Goal: Information Seeking & Learning: Learn about a topic

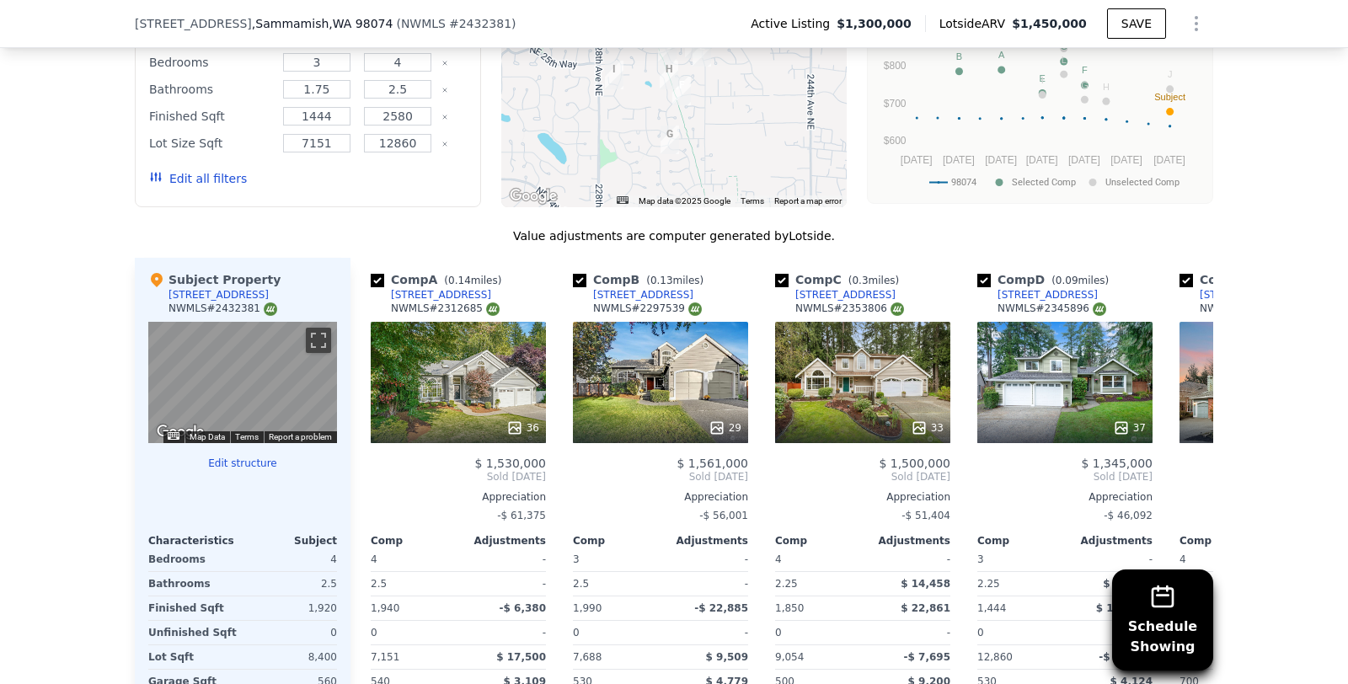
scroll to position [1518, 0]
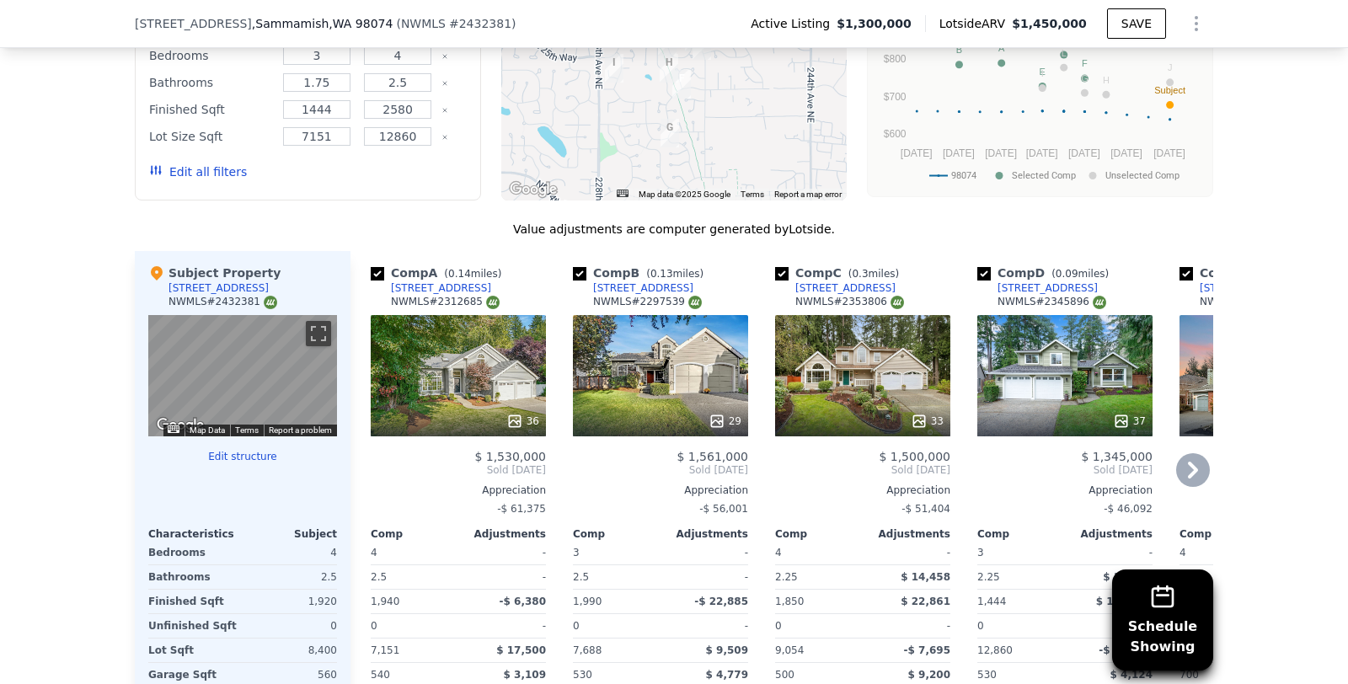
click at [1196, 464] on icon at bounding box center [1193, 470] width 34 height 34
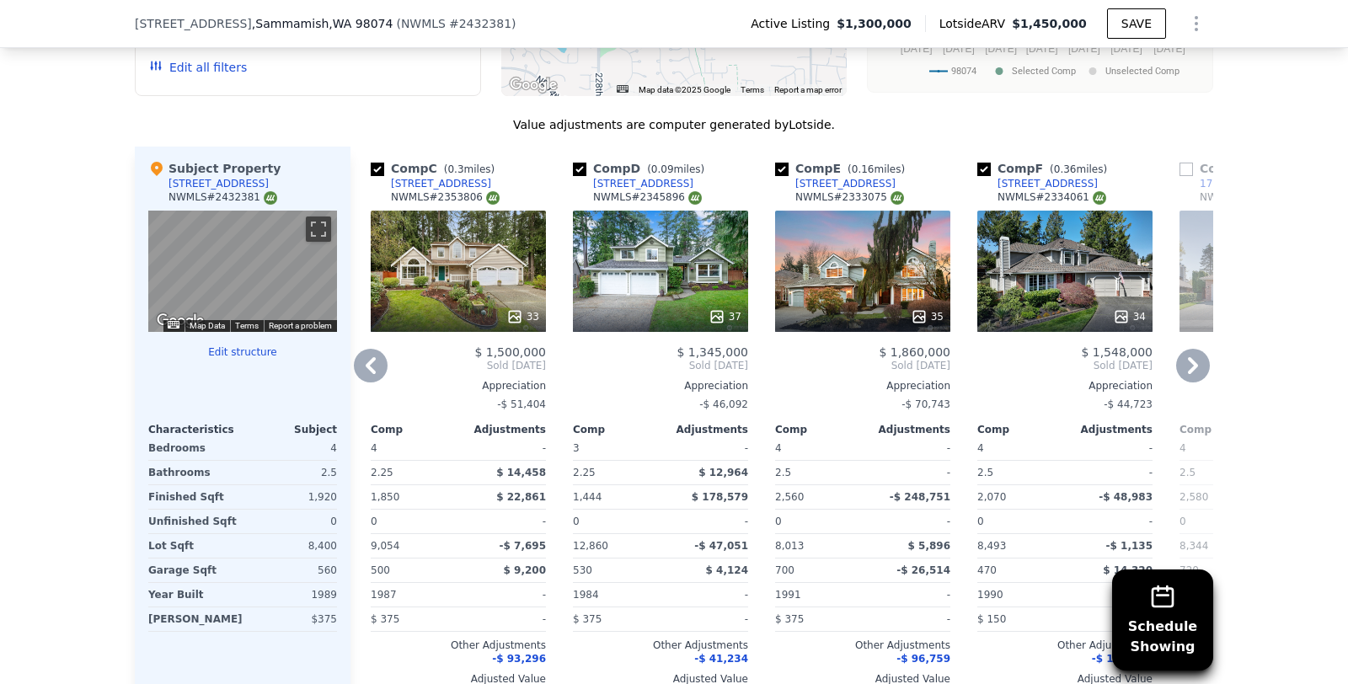
scroll to position [1627, 0]
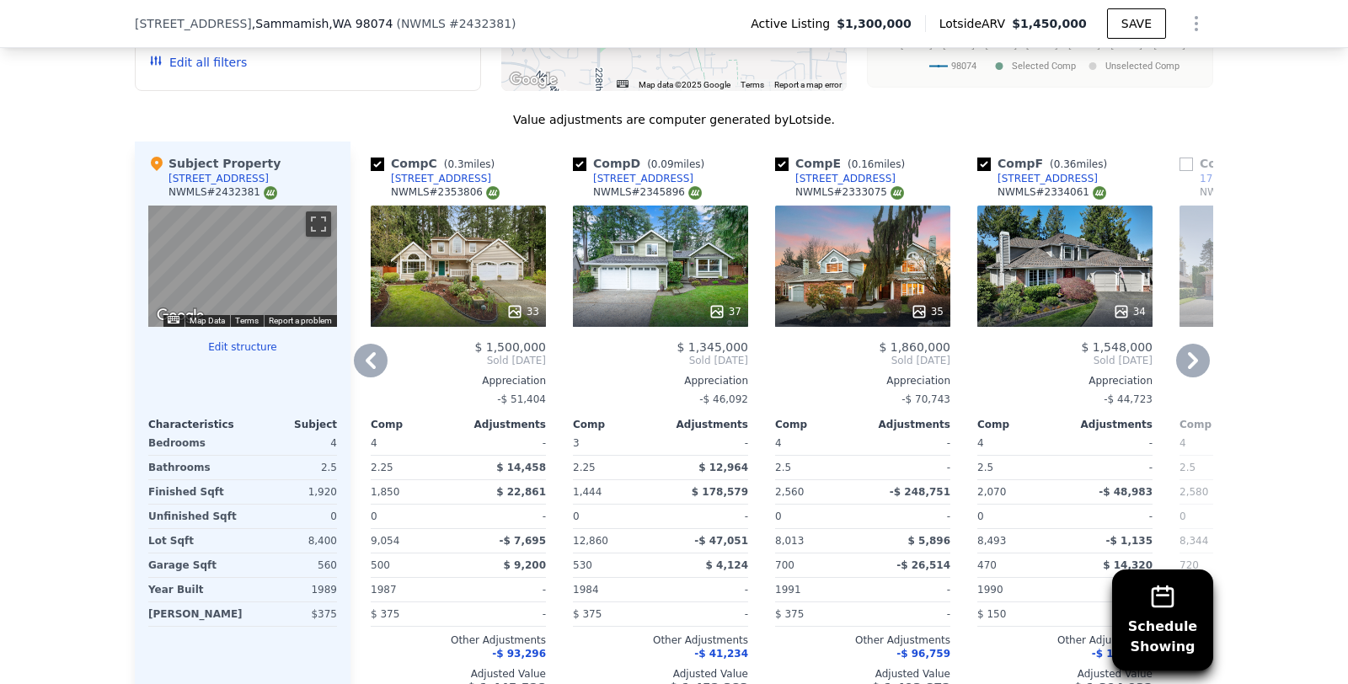
click at [1190, 360] on icon at bounding box center [1193, 361] width 34 height 34
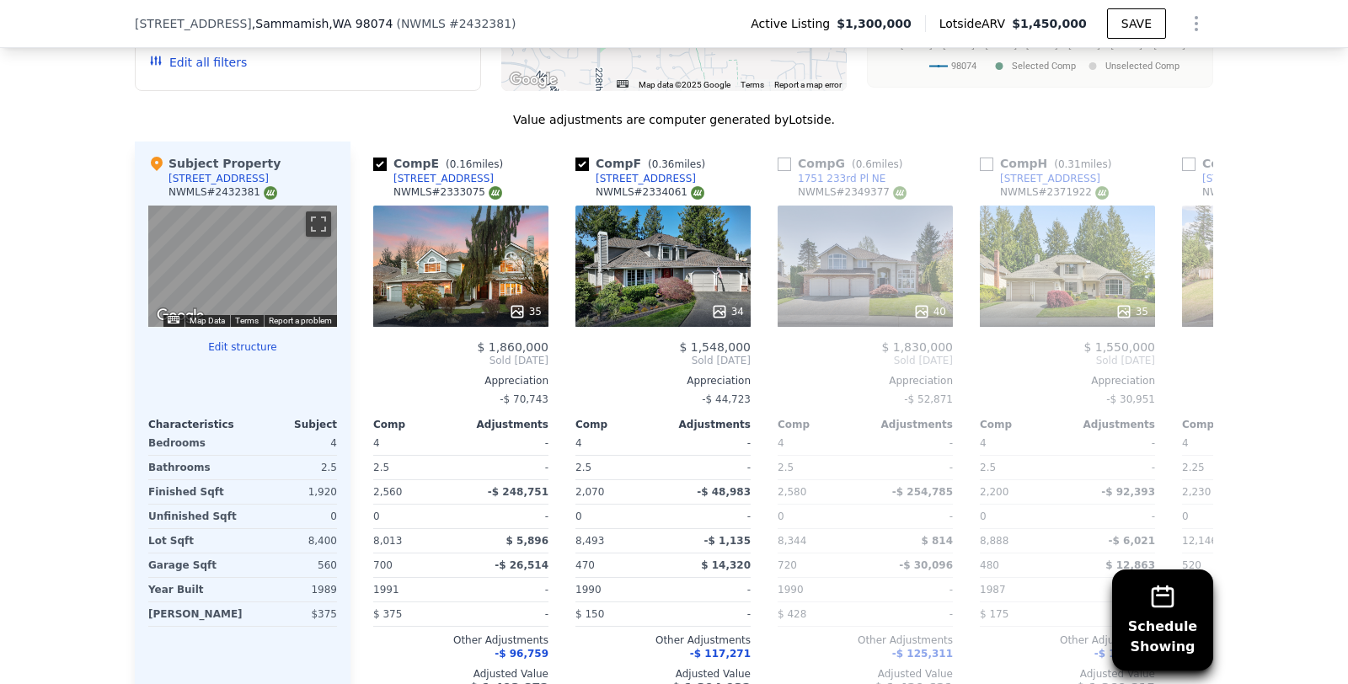
scroll to position [0, 809]
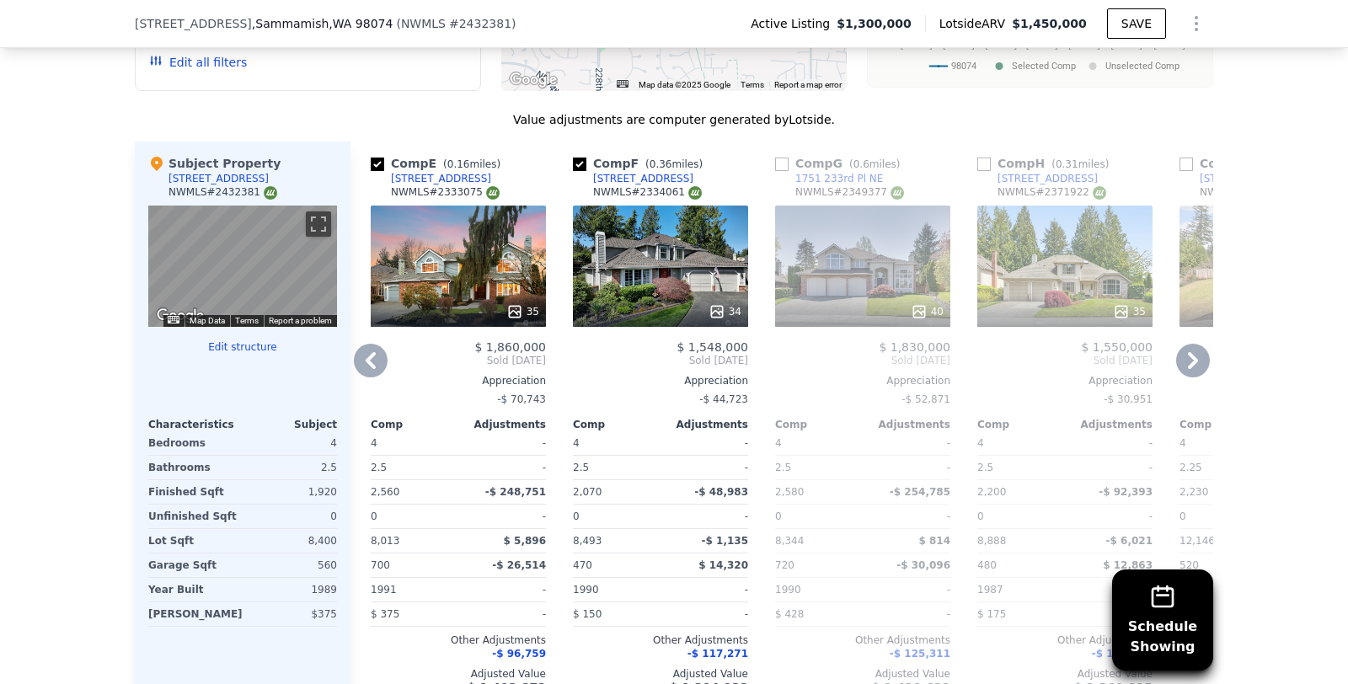
click at [366, 366] on icon at bounding box center [371, 361] width 34 height 34
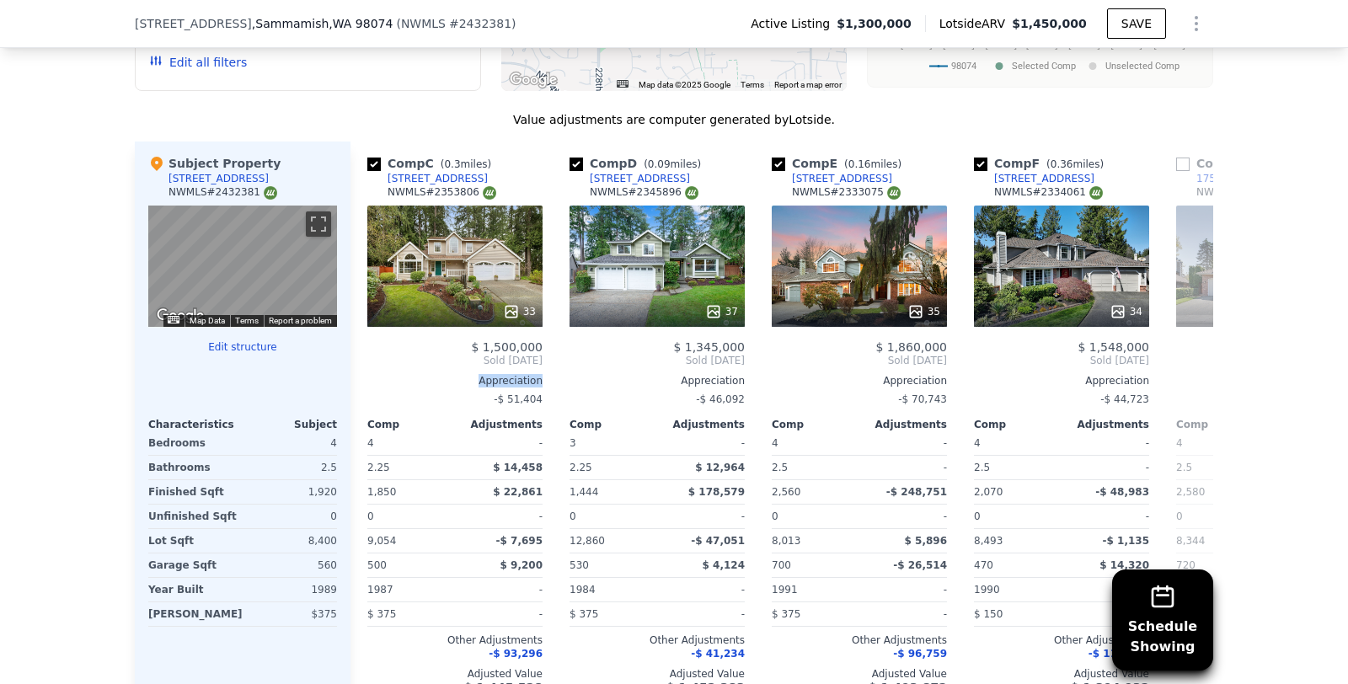
click at [367, 366] on div "$ 1,500,000 Sold [DATE] Appreciation -$ 51,404 Comp Adjustments 4 - 2.25 $ 14,4…" at bounding box center [454, 517] width 175 height 354
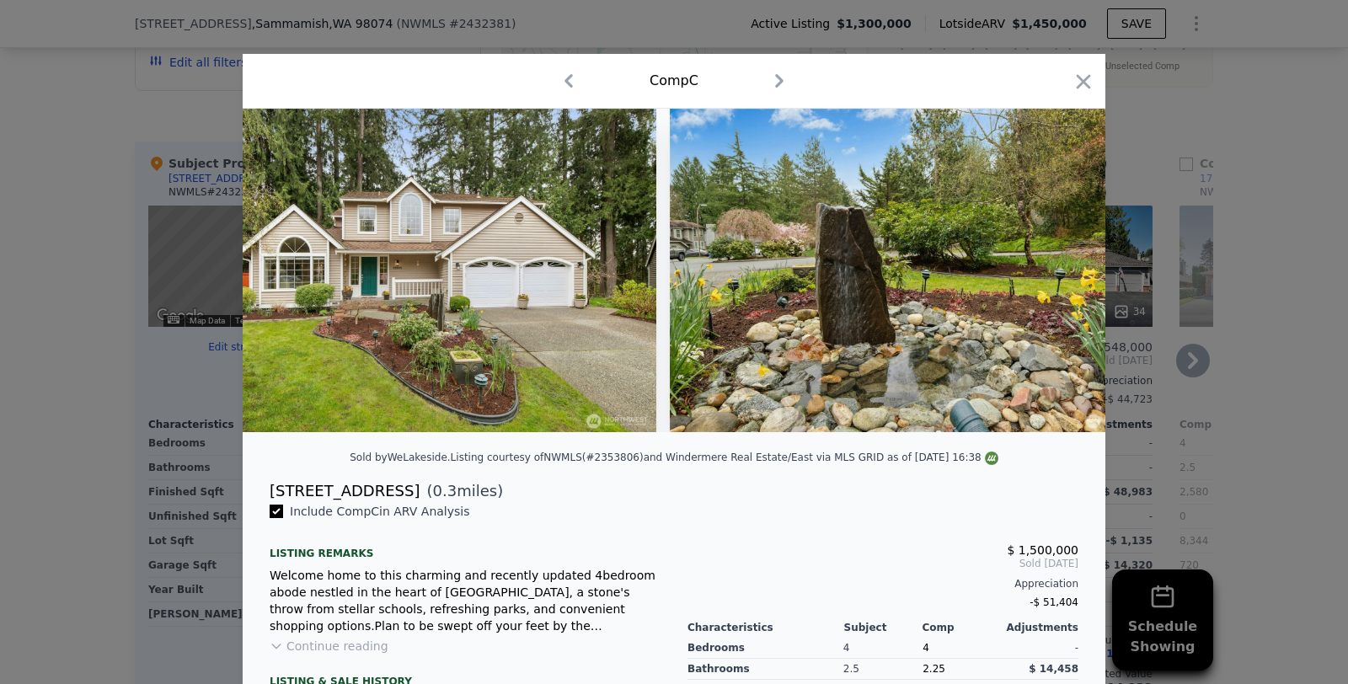
scroll to position [0, 125]
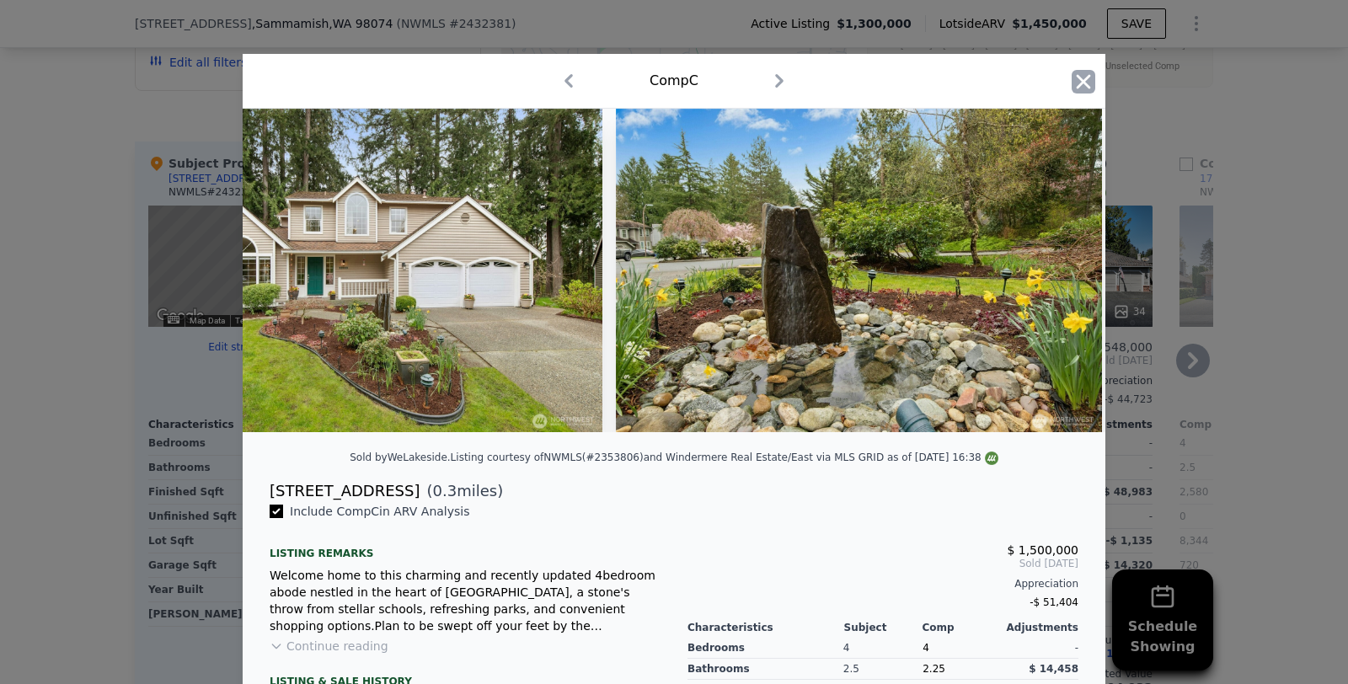
click at [1080, 87] on icon "button" at bounding box center [1083, 82] width 24 height 24
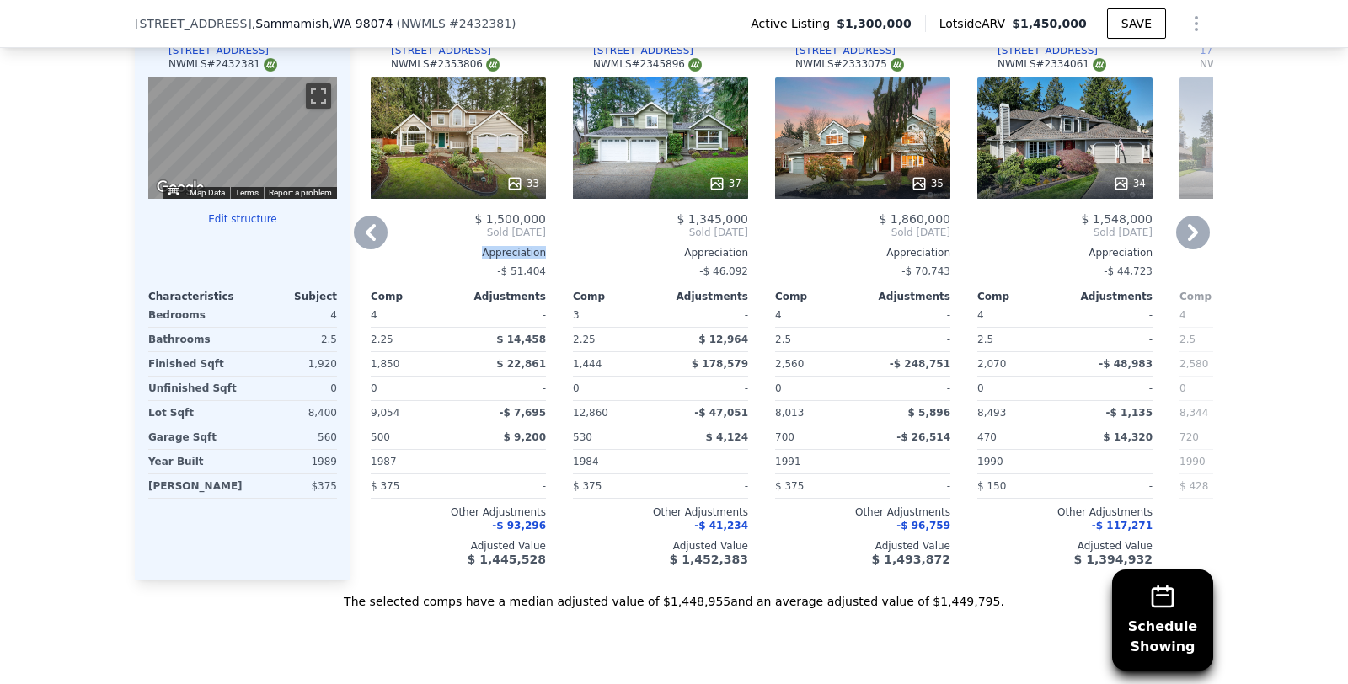
scroll to position [1761, 0]
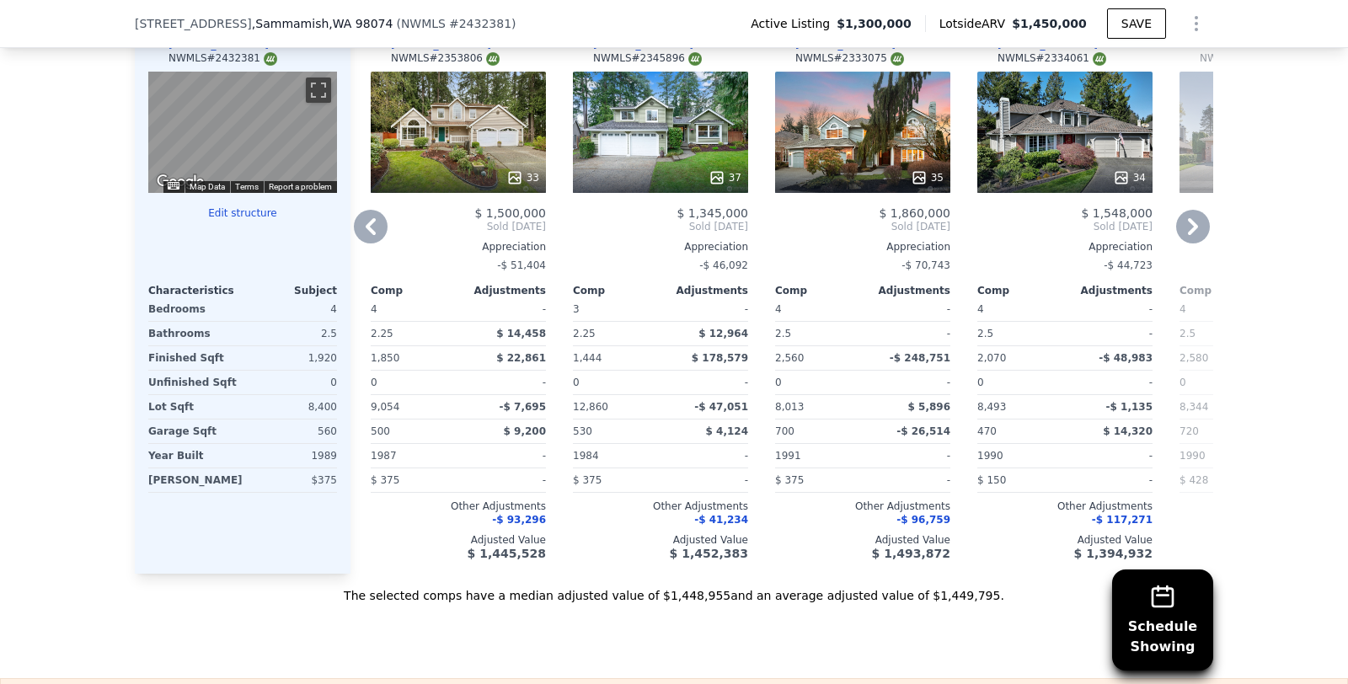
click at [374, 228] on icon at bounding box center [371, 227] width 34 height 34
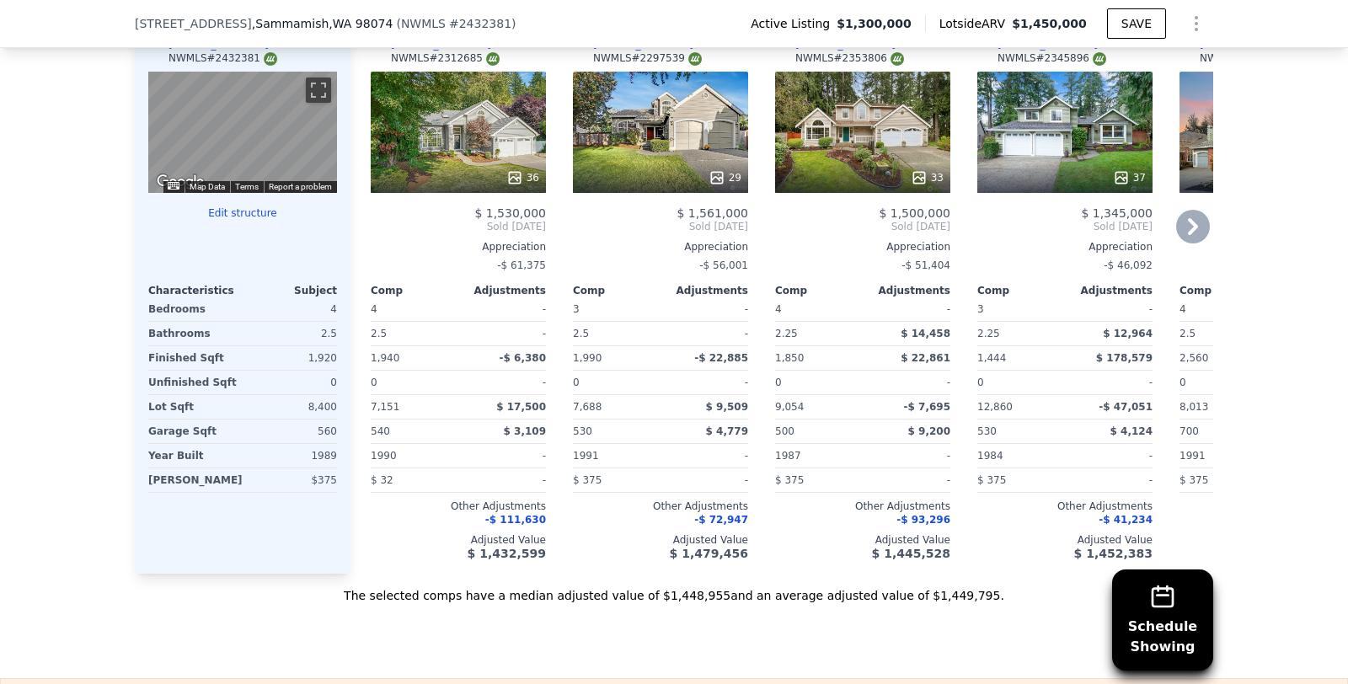
scroll to position [1732, 0]
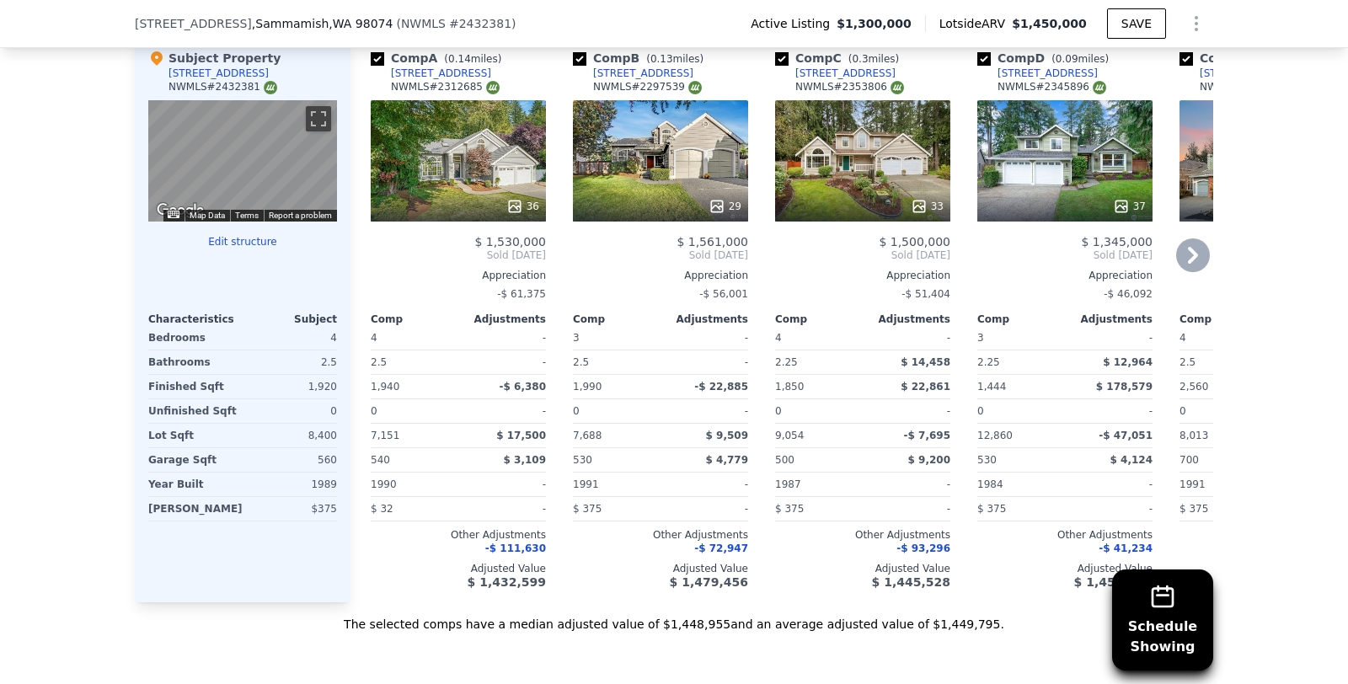
click at [1190, 254] on icon at bounding box center [1193, 255] width 34 height 34
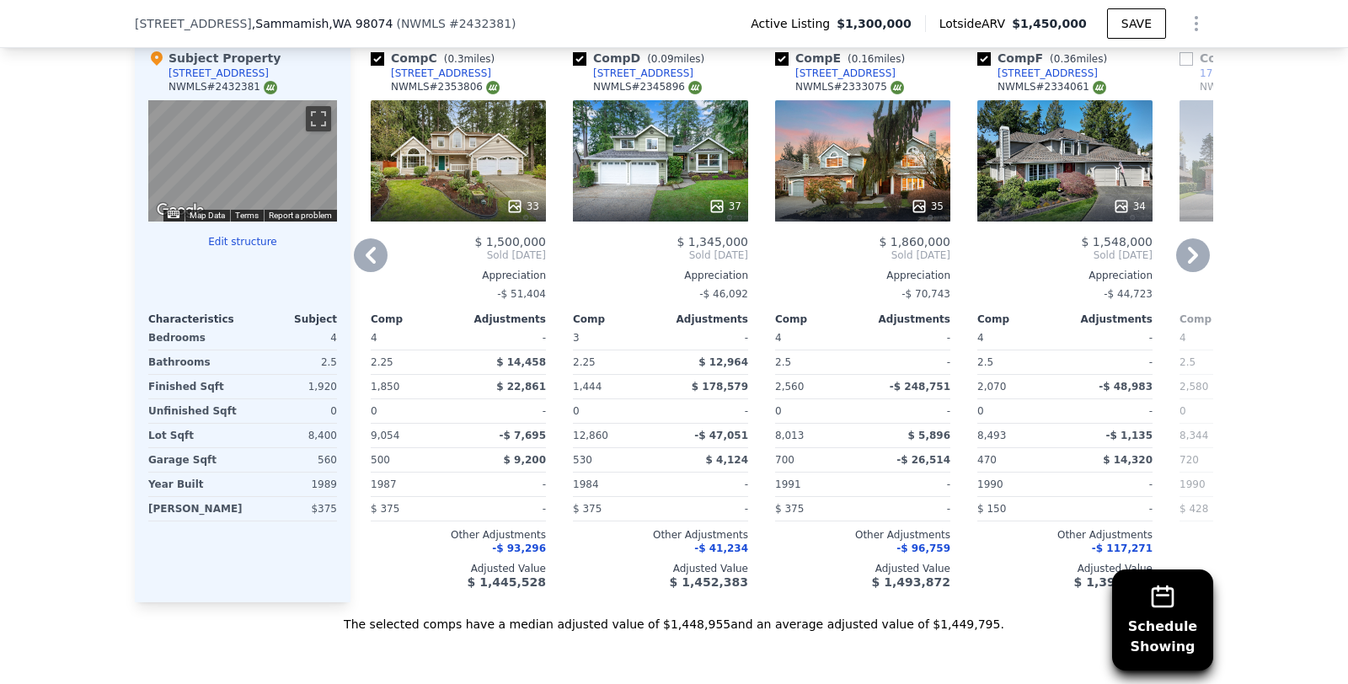
scroll to position [1700, 0]
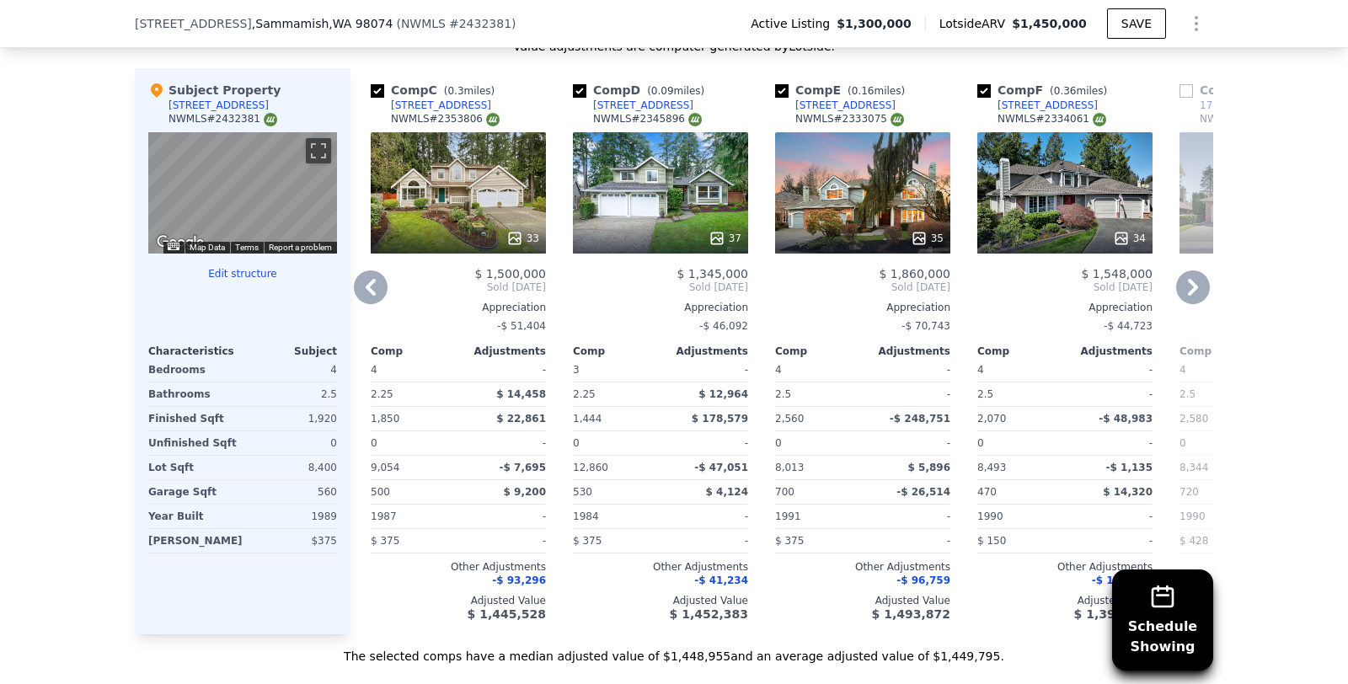
click at [1183, 282] on icon at bounding box center [1193, 287] width 34 height 34
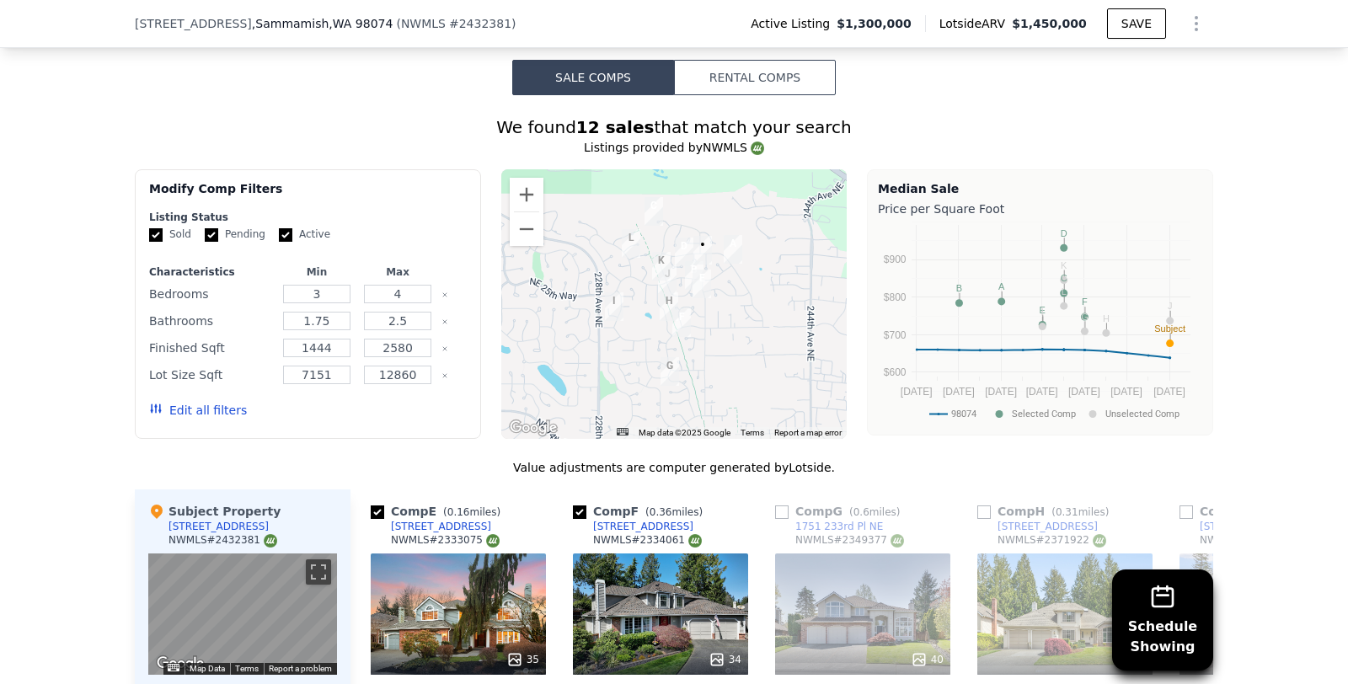
scroll to position [1278, 0]
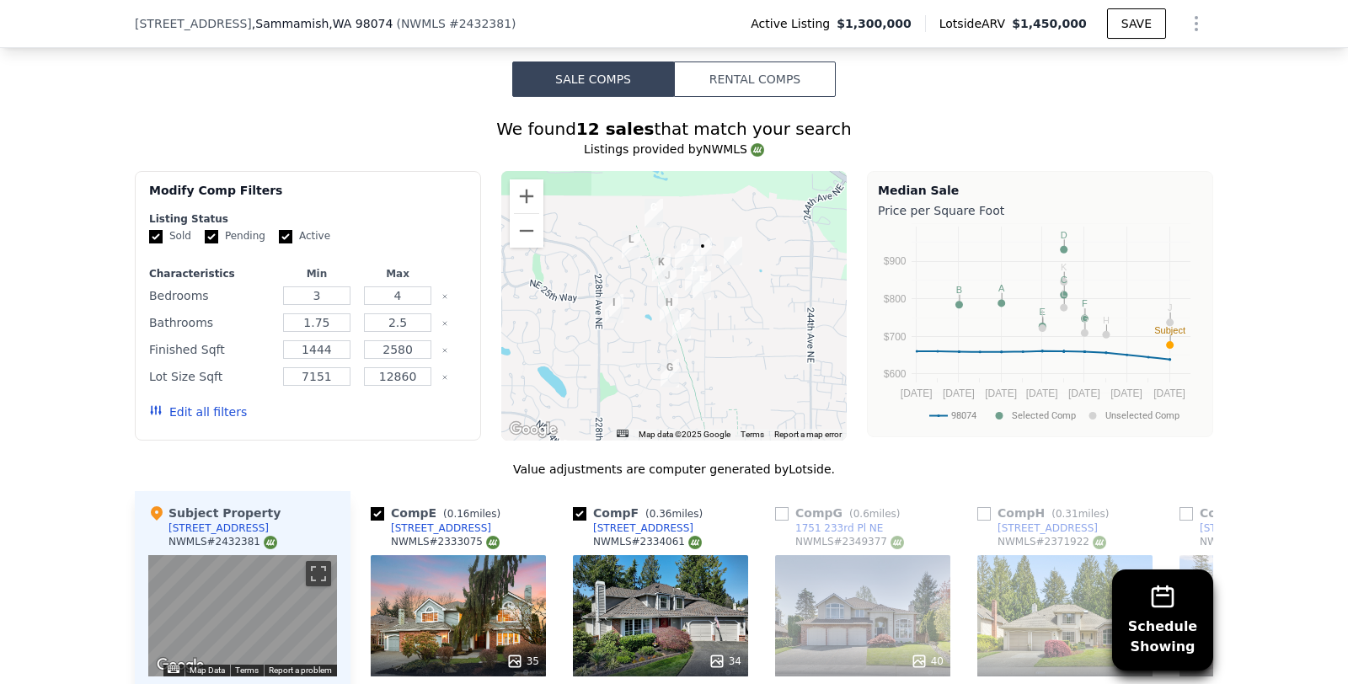
click at [683, 246] on img "2600 234th Ave NE" at bounding box center [684, 253] width 19 height 29
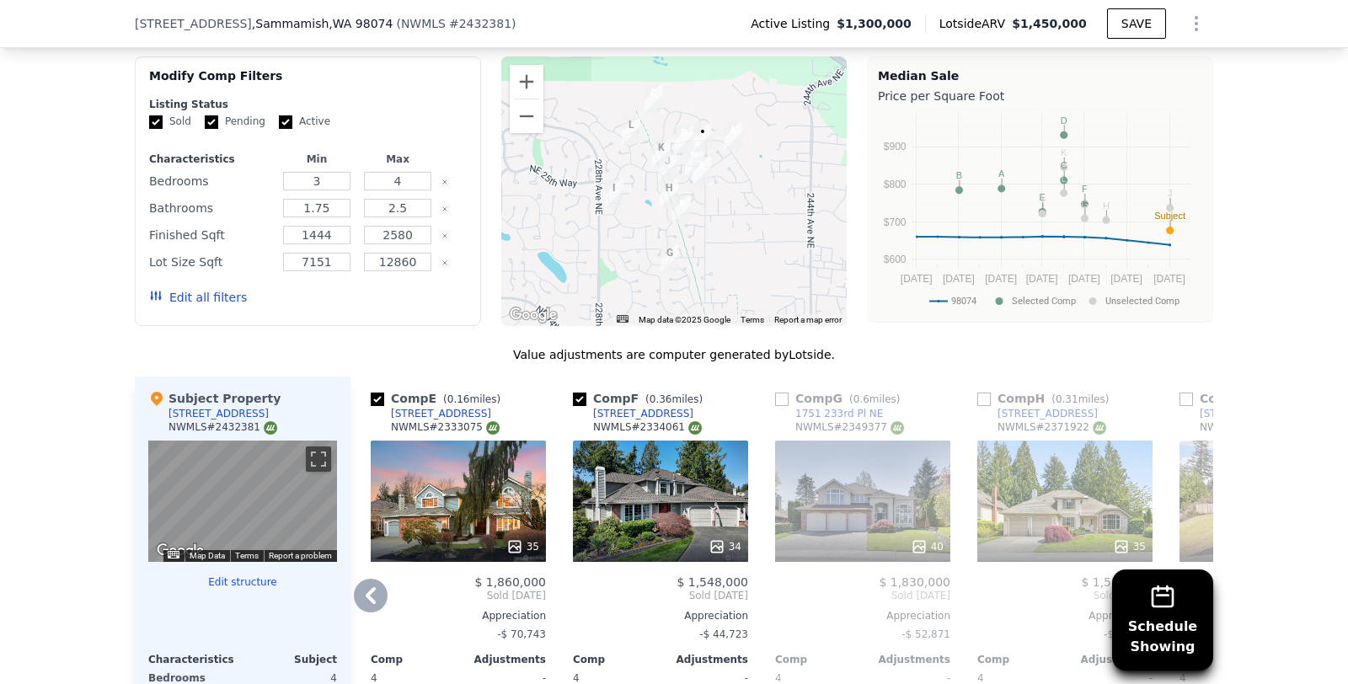
scroll to position [1395, 0]
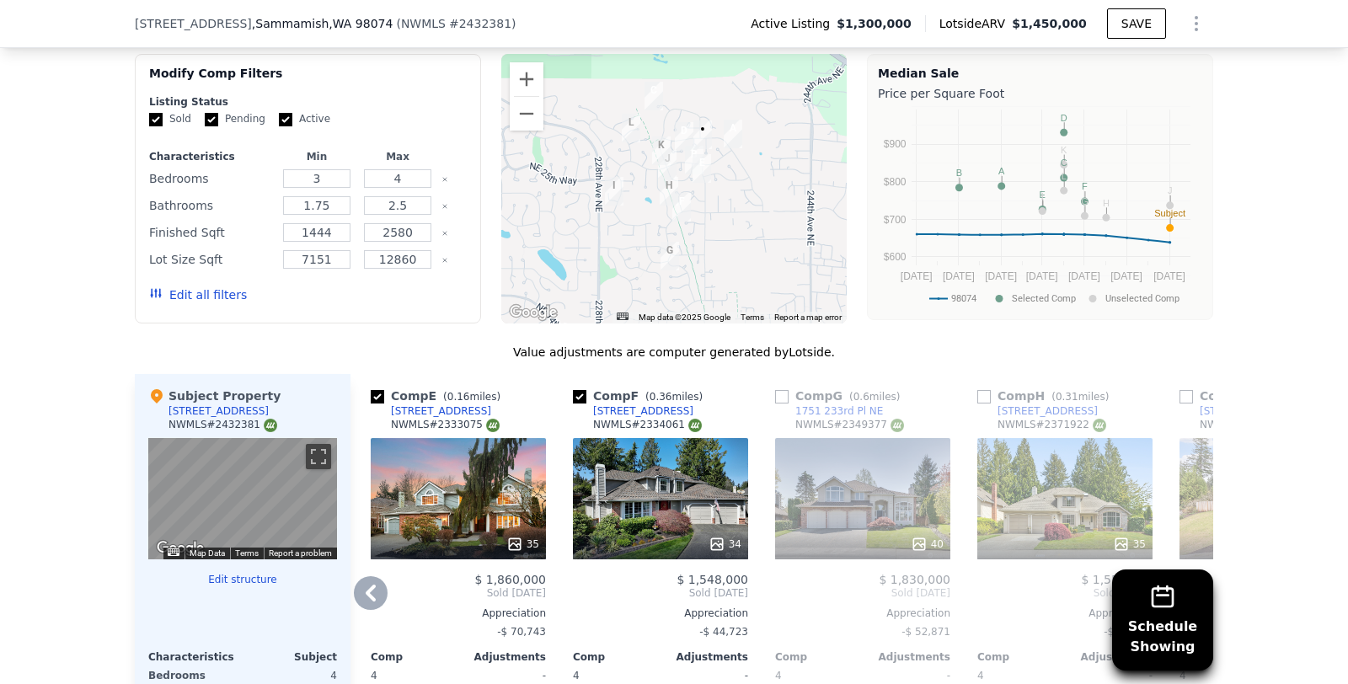
click at [371, 586] on icon at bounding box center [371, 593] width 10 height 17
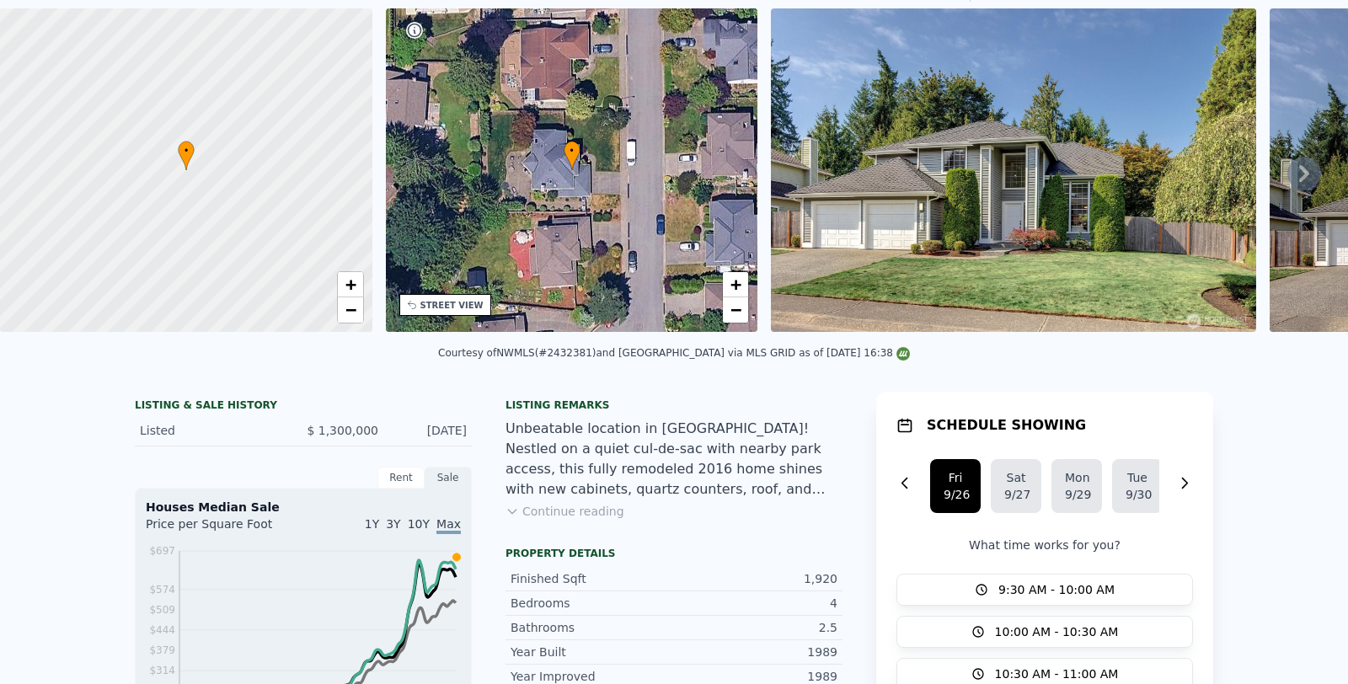
scroll to position [0, 0]
